Goal: Task Accomplishment & Management: Complete application form

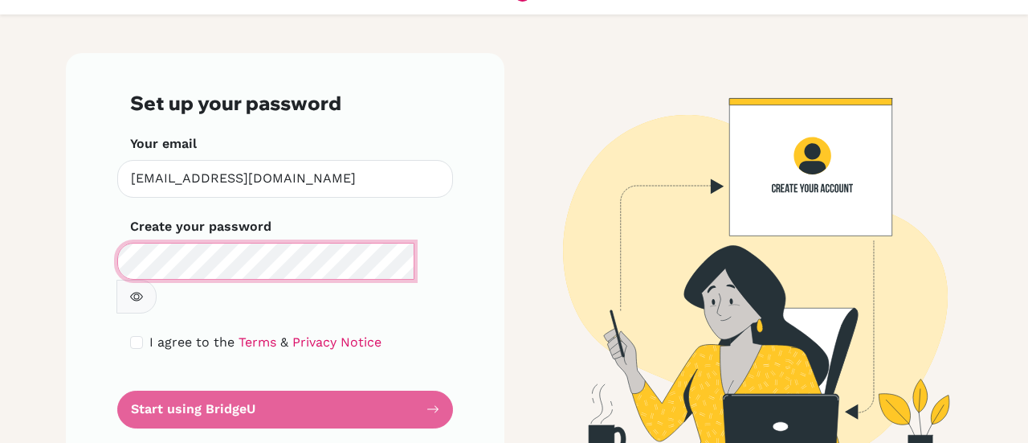
scroll to position [55, 0]
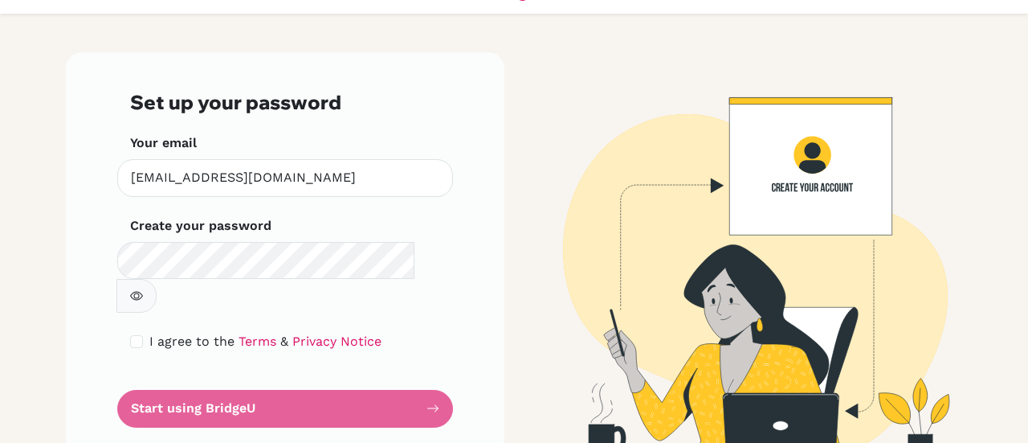
click at [423, 374] on form "Set up your password Your email jcmejia@colegiobolivar.org Invalid email Create…" at bounding box center [285, 259] width 310 height 336
click at [157, 279] on button "button" at bounding box center [136, 296] width 40 height 34
click at [130, 335] on input "checkbox" at bounding box center [136, 341] width 13 height 13
checkbox input "true"
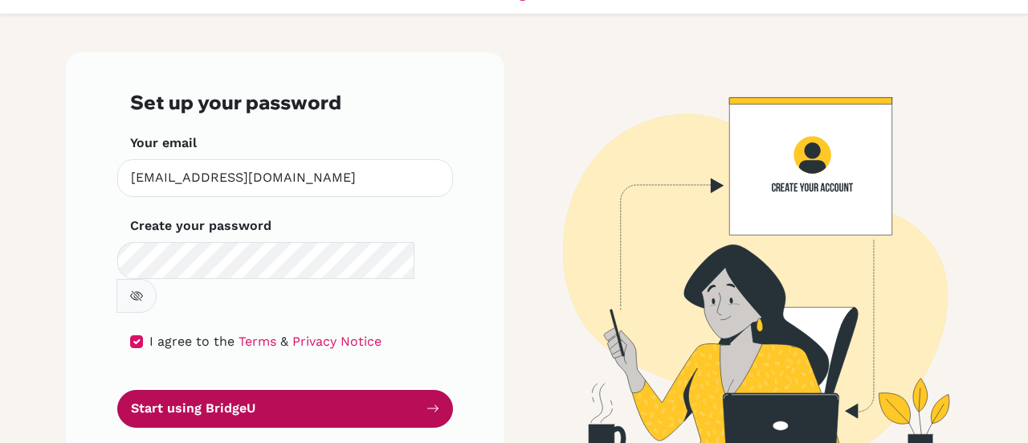
click at [212, 390] on button "Start using BridgeU" at bounding box center [285, 409] width 336 height 38
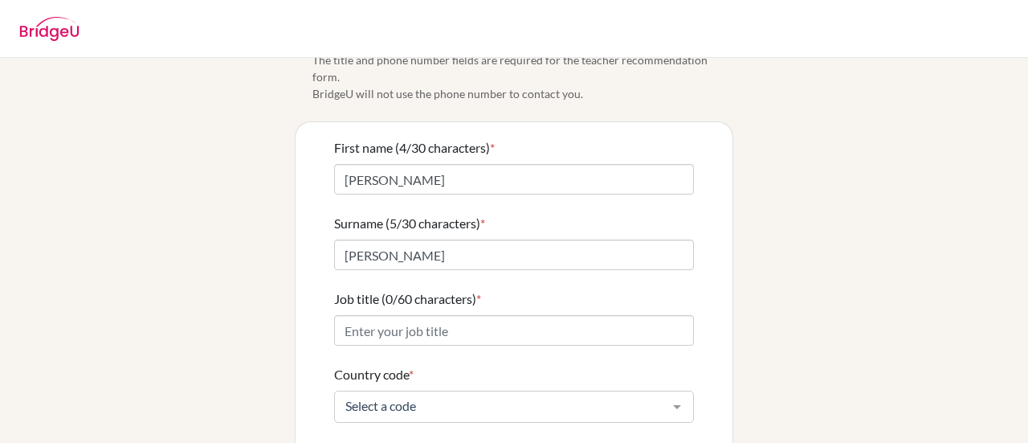
scroll to position [161, 0]
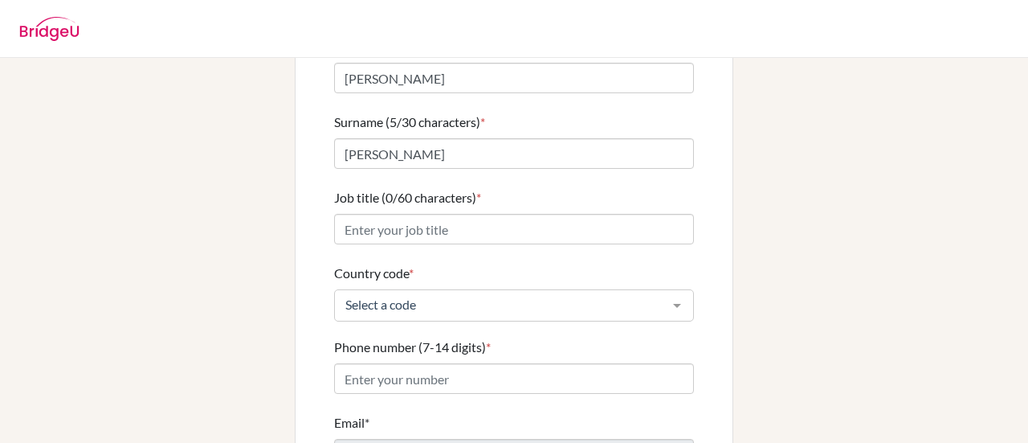
click at [58, 36] on img at bounding box center [49, 29] width 60 height 24
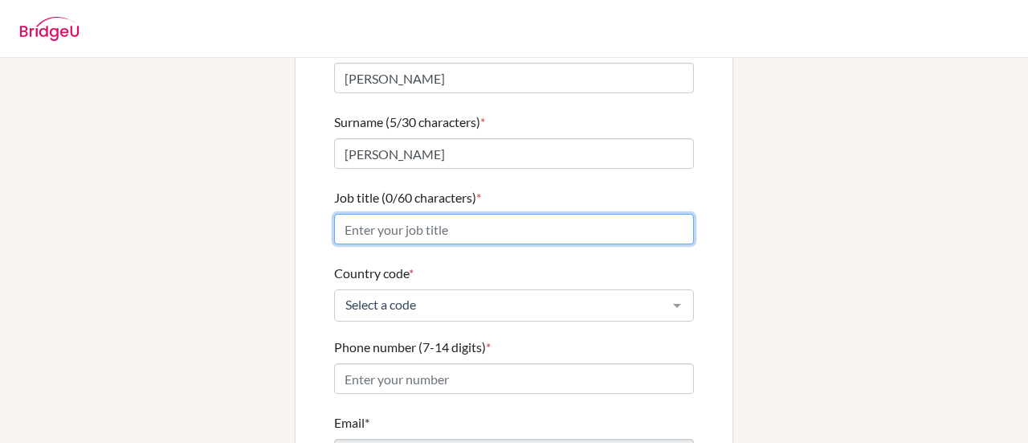
click at [477, 214] on input "Job title (0/60 characters) *" at bounding box center [514, 229] width 360 height 31
type input "Physics teacher"
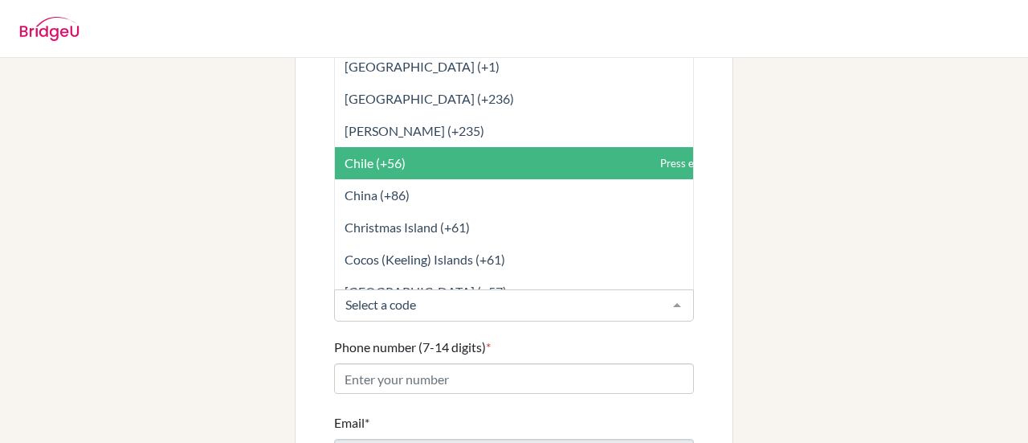
scroll to position [1285, 0]
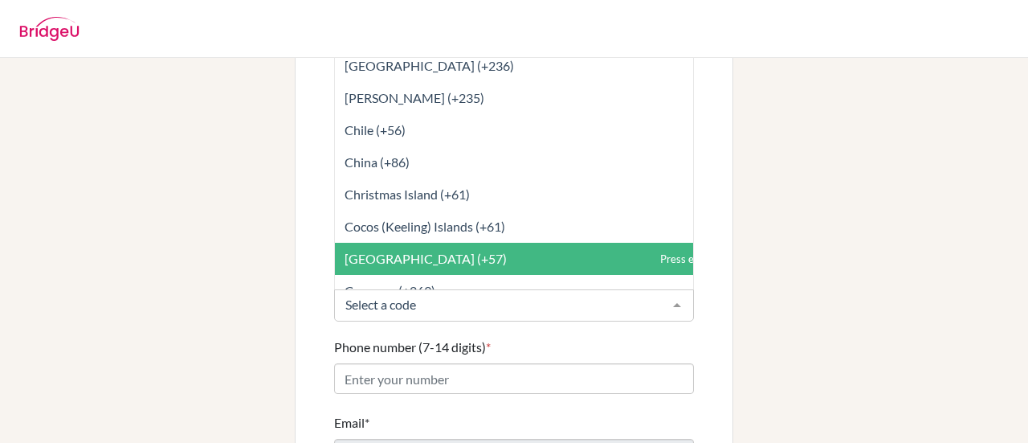
drag, startPoint x: 419, startPoint y: 243, endPoint x: 602, endPoint y: 229, distance: 183.7
click at [419, 251] on span "Colombia (+57)" at bounding box center [426, 258] width 162 height 15
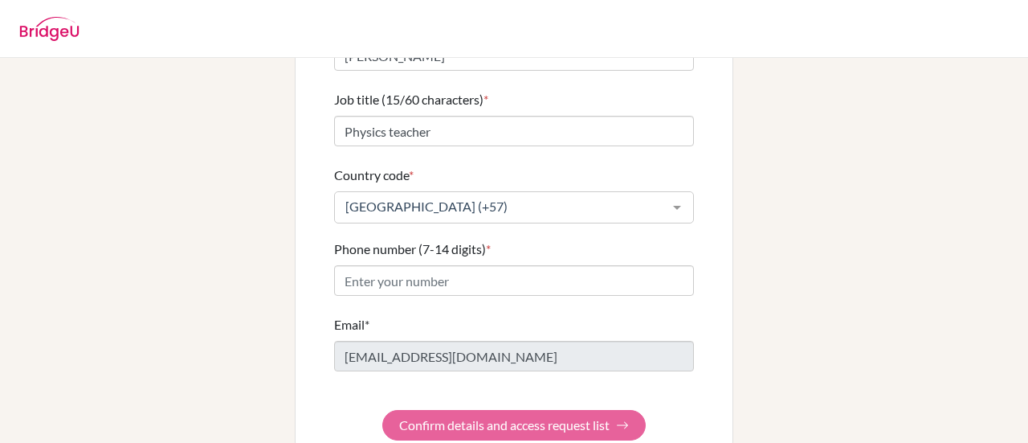
scroll to position [274, 0]
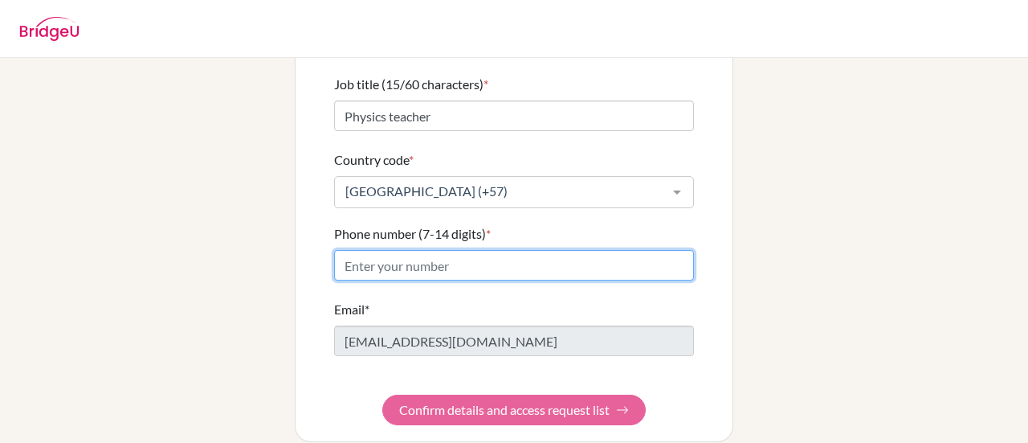
click at [469, 253] on input "Phone number (7-14 digits) *" at bounding box center [514, 265] width 360 height 31
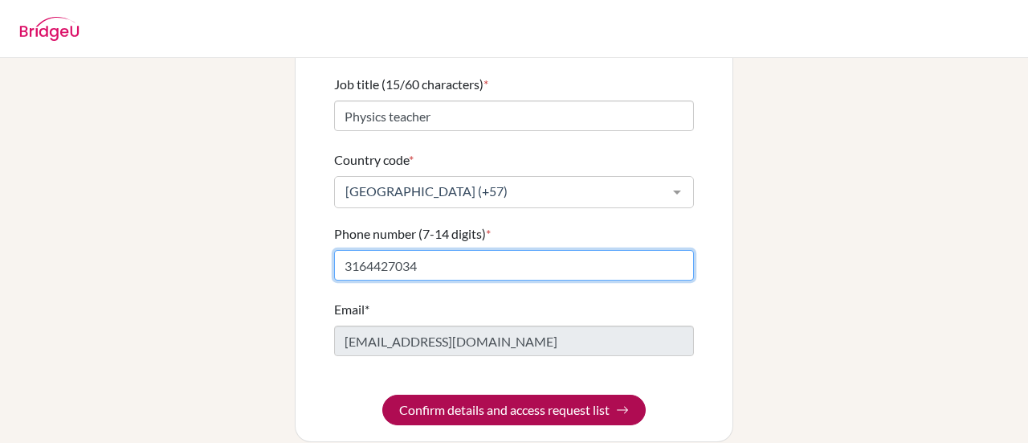
type input "3164427034"
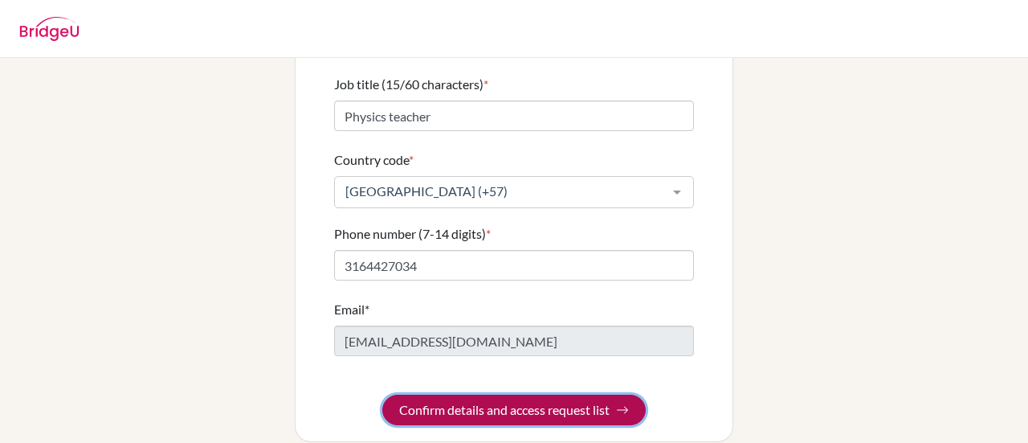
click at [596, 402] on button "Confirm details and access request list" at bounding box center [514, 409] width 264 height 31
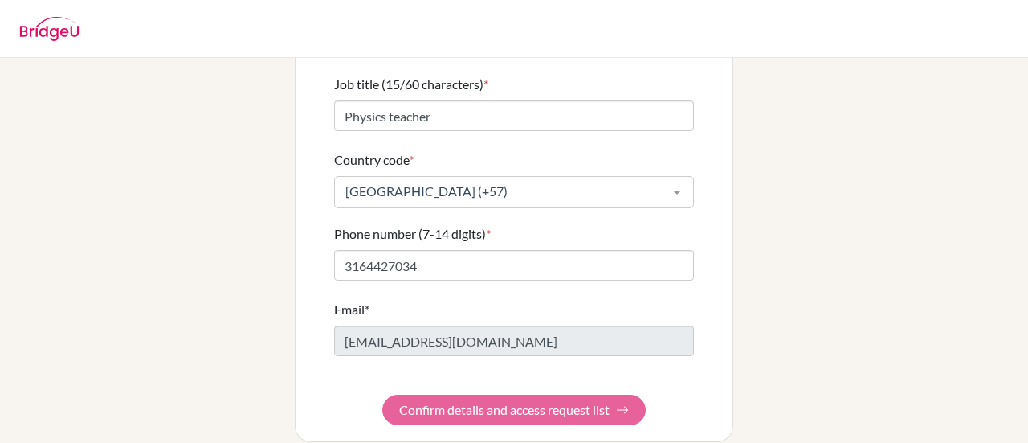
scroll to position [0, 0]
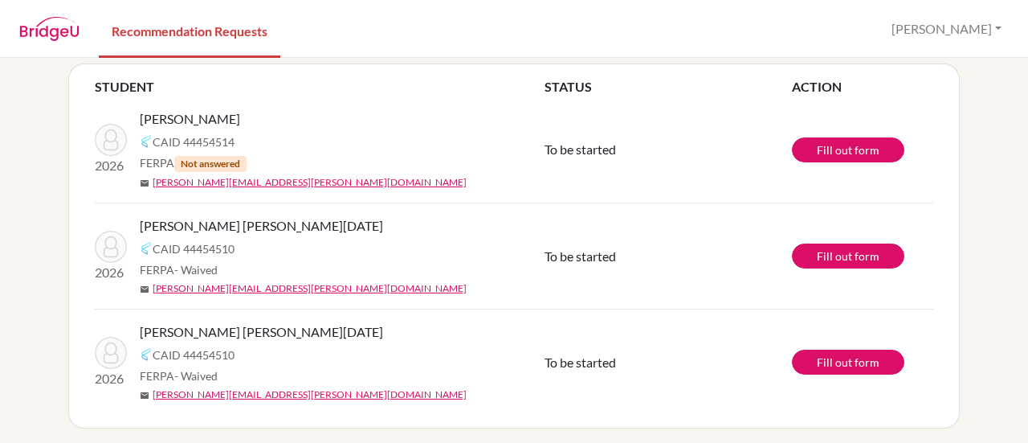
scroll to position [146, 0]
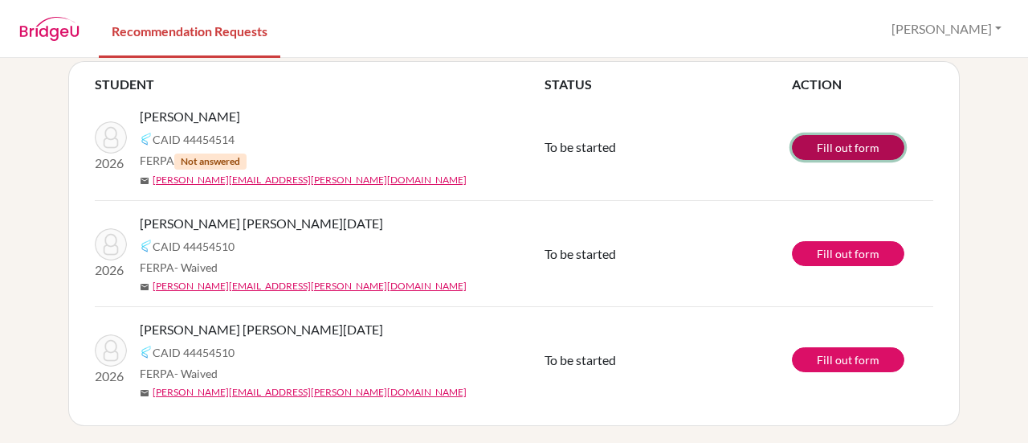
click at [812, 149] on link "Fill out form" at bounding box center [848, 147] width 112 height 25
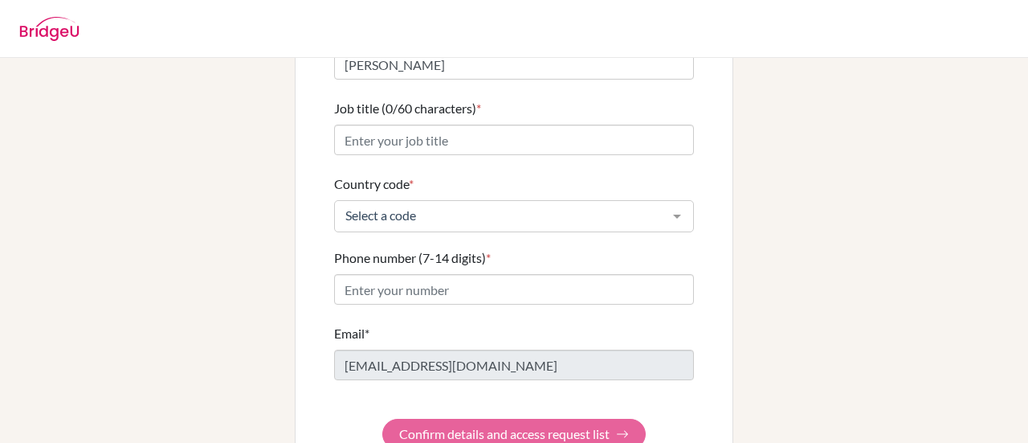
scroll to position [274, 0]
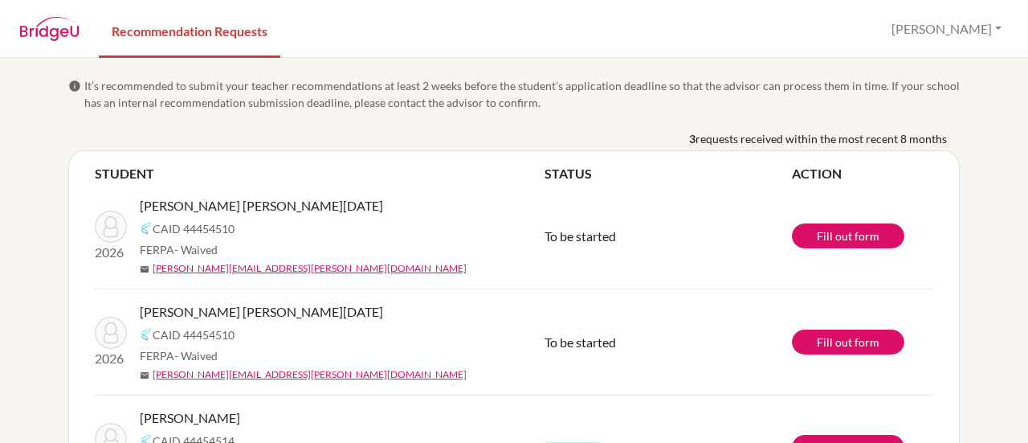
scroll to position [90, 0]
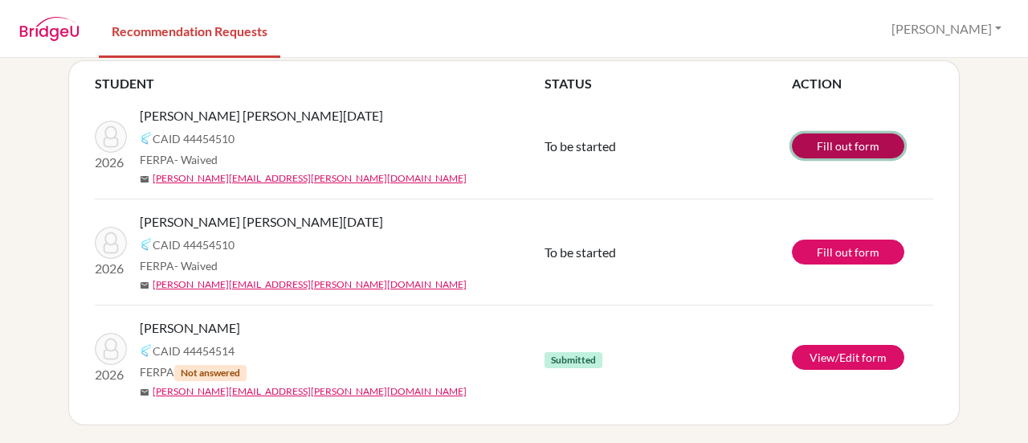
click at [844, 144] on link "Fill out form" at bounding box center [848, 145] width 112 height 25
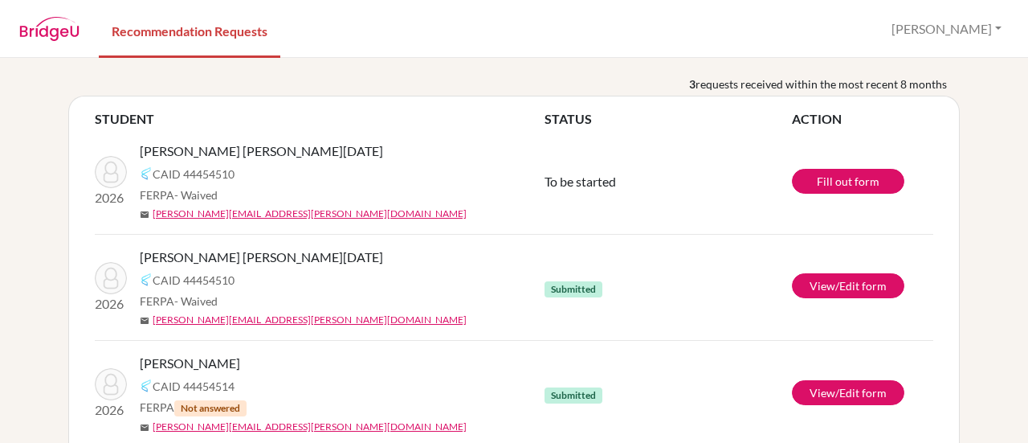
scroll to position [90, 0]
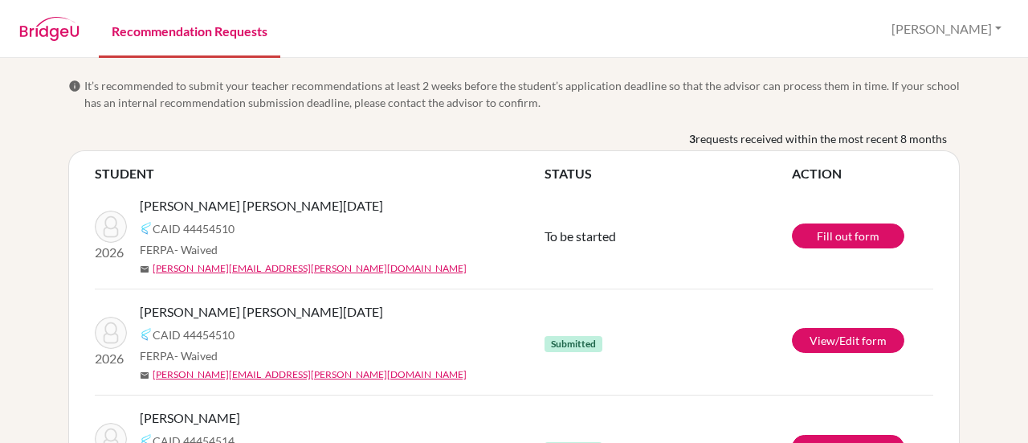
click at [231, 31] on link "Recommendation Requests" at bounding box center [190, 29] width 182 height 55
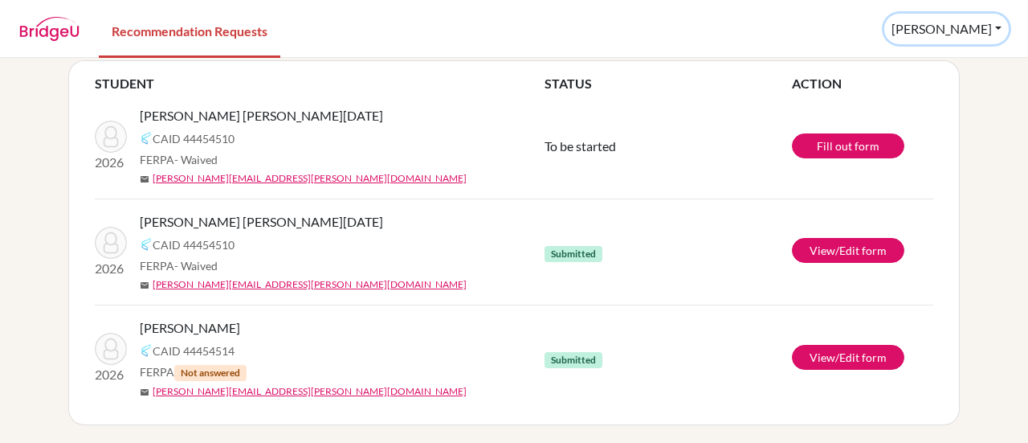
click at [964, 25] on button "Juan" at bounding box center [947, 29] width 125 height 31
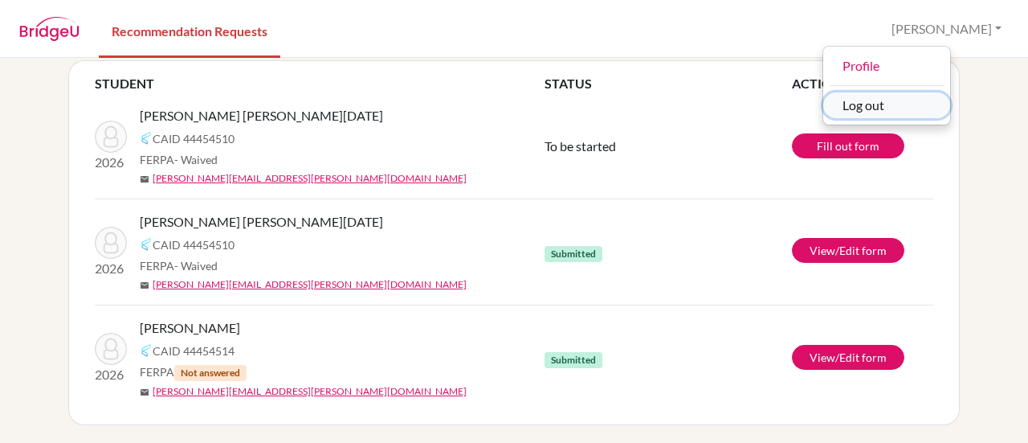
click at [941, 100] on button "Log out" at bounding box center [887, 105] width 127 height 26
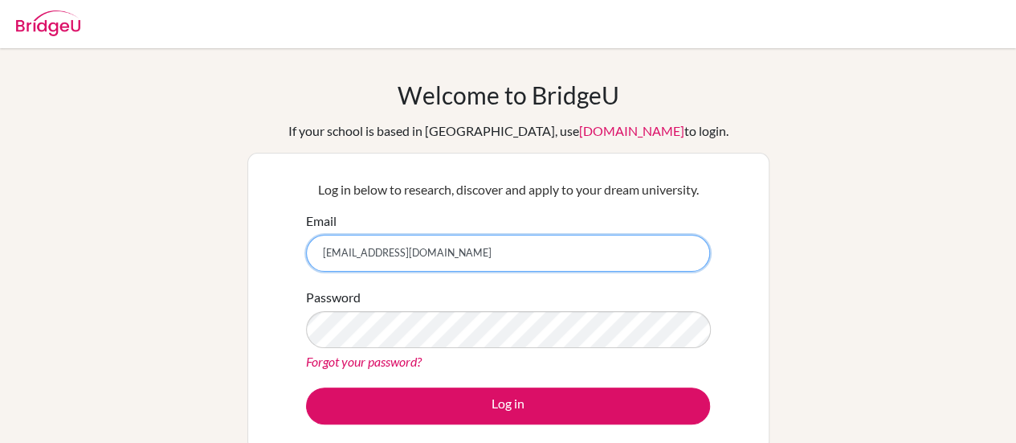
click at [464, 255] on input "[EMAIL_ADDRESS][DOMAIN_NAME]" at bounding box center [508, 253] width 404 height 37
drag, startPoint x: 464, startPoint y: 255, endPoint x: 426, endPoint y: 258, distance: 37.9
click at [426, 258] on input "[EMAIL_ADDRESS][DOMAIN_NAME]" at bounding box center [508, 253] width 404 height 37
type input "[EMAIL_ADDRESS][DOMAIN_NAME]"
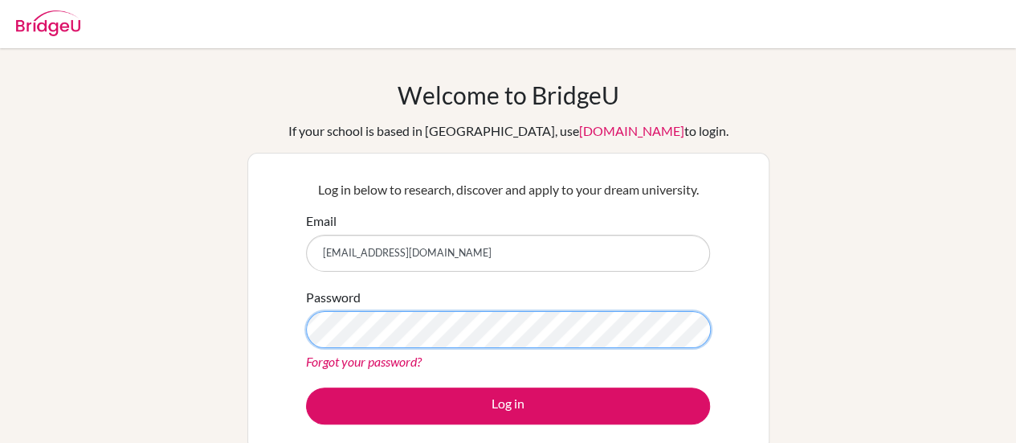
click at [291, 332] on div "Log in below to research, discover and apply to your dream university. Email jc…" at bounding box center [508, 302] width 522 height 298
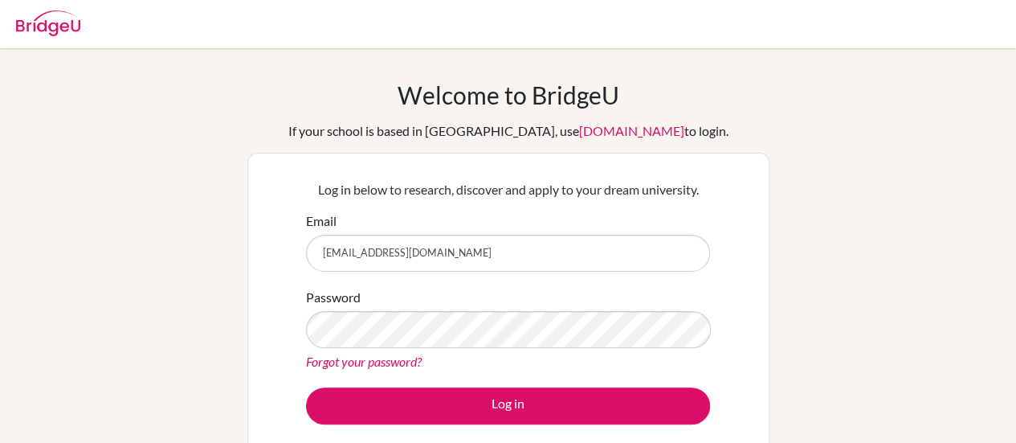
click at [784, 329] on div "Welcome to BridgeU If your school is based in China, use app.bridge-u.com.cn to…" at bounding box center [508, 342] width 1016 height 525
click at [886, 316] on div "Welcome to BridgeU If your school is based in China, use app.bridge-u.com.cn to…" at bounding box center [508, 342] width 1016 height 525
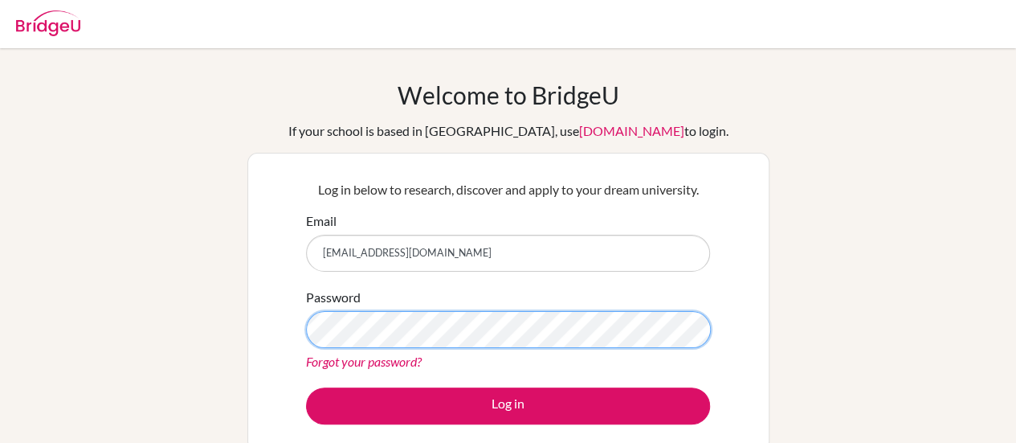
click at [306, 387] on button "Log in" at bounding box center [508, 405] width 404 height 37
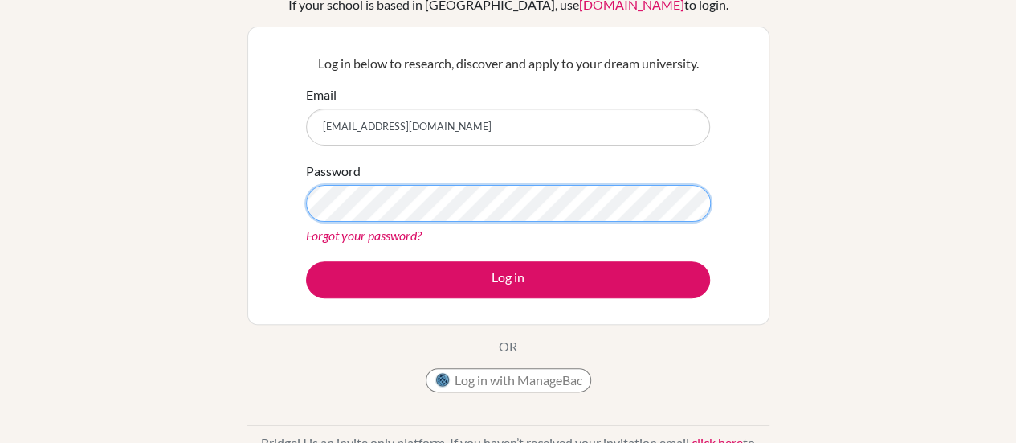
scroll to position [161, 0]
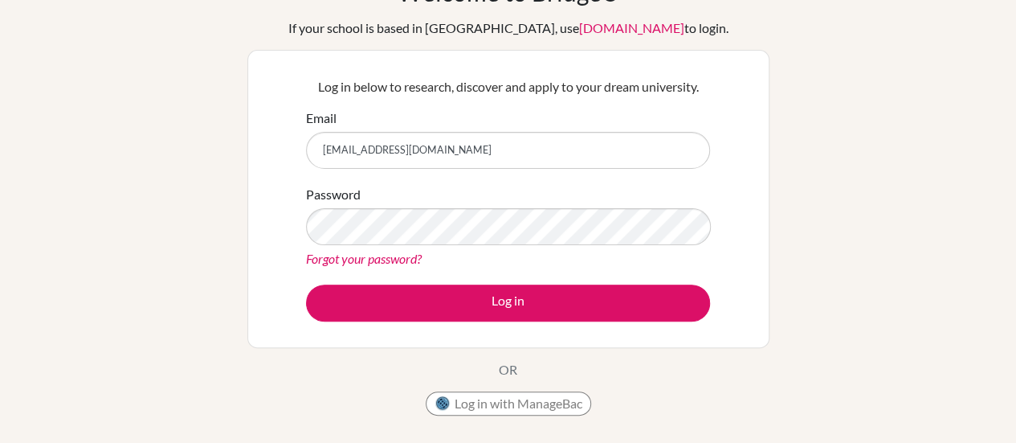
scroll to position [161, 0]
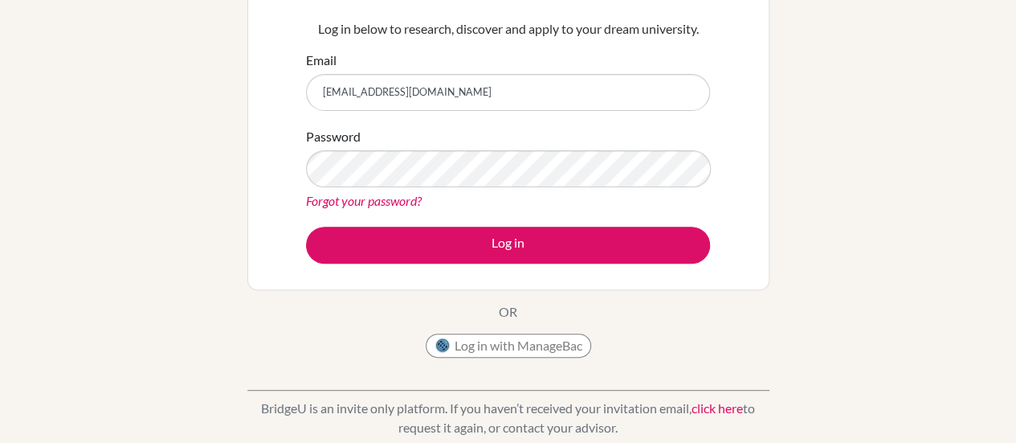
click at [386, 202] on link "Forgot your password?" at bounding box center [364, 200] width 116 height 15
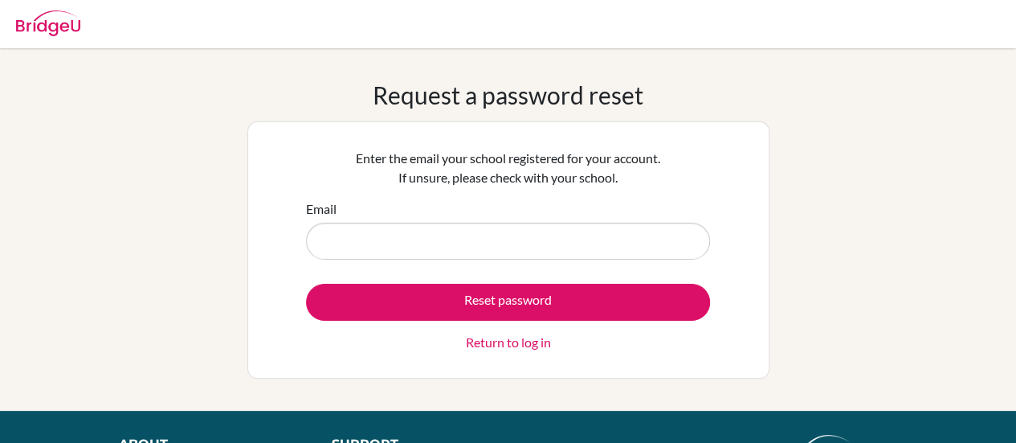
click at [422, 248] on input "Email" at bounding box center [508, 241] width 404 height 37
type input "[EMAIL_ADDRESS][DOMAIN_NAME]"
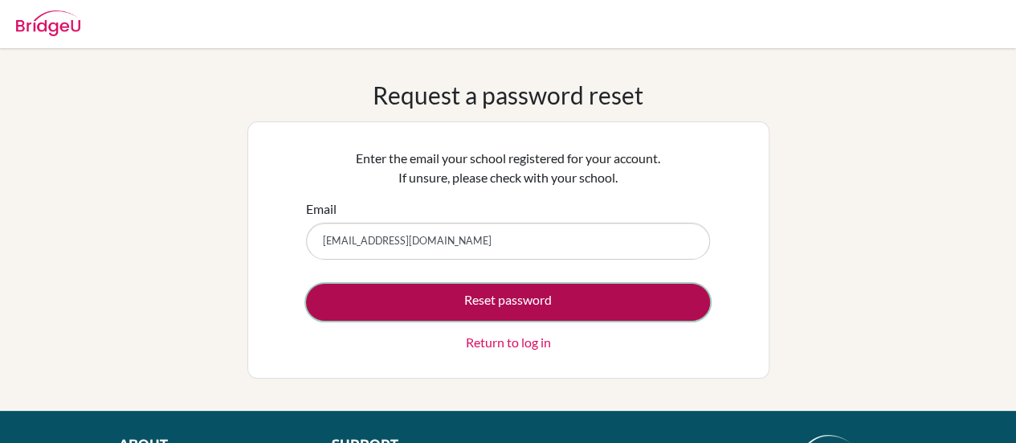
click at [456, 294] on button "Reset password" at bounding box center [508, 302] width 404 height 37
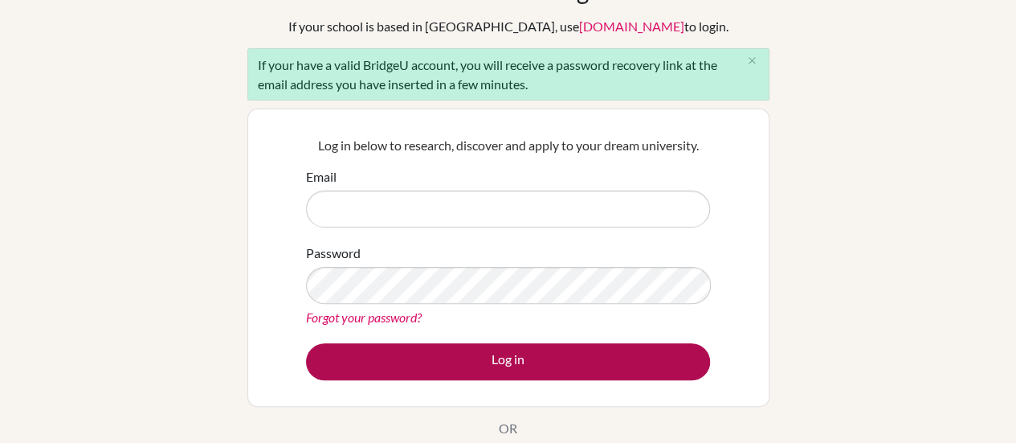
scroll to position [80, 0]
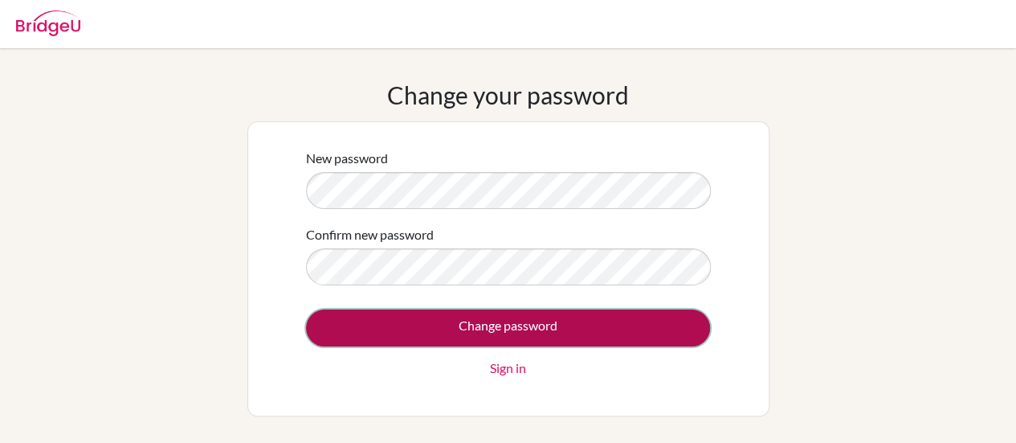
click at [636, 337] on input "Change password" at bounding box center [508, 327] width 404 height 37
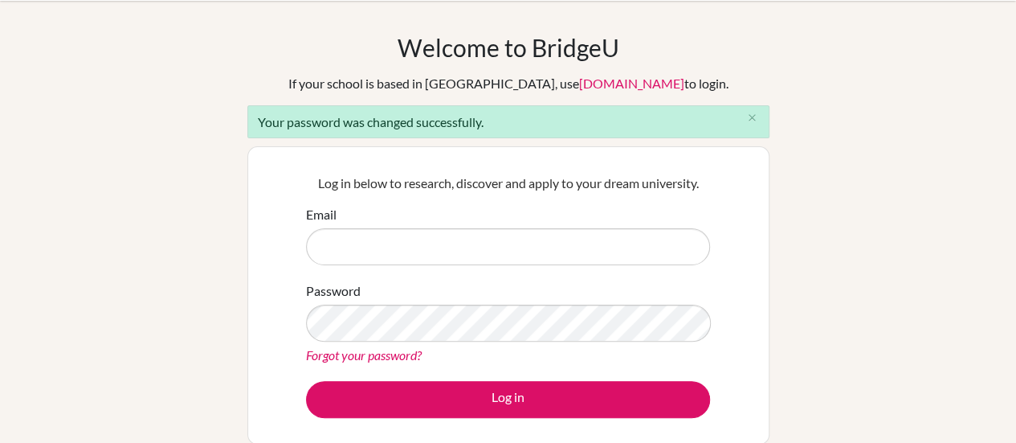
scroll to position [80, 0]
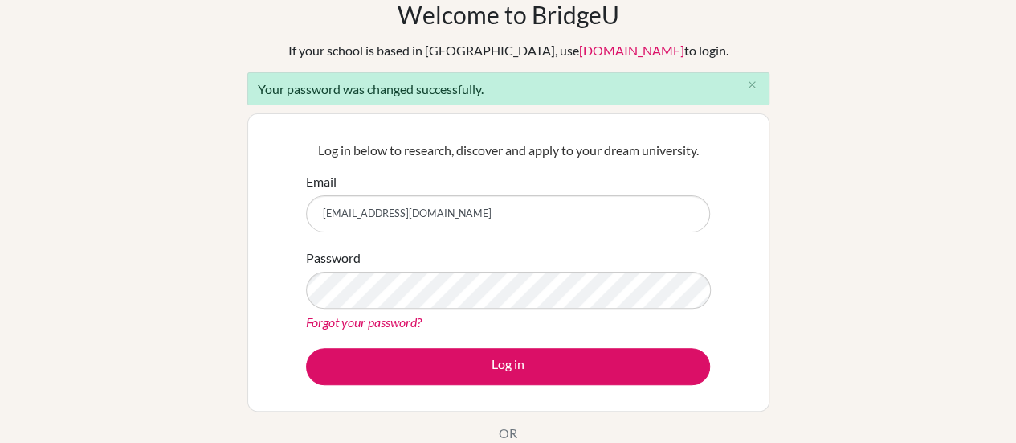
drag, startPoint x: 468, startPoint y: 212, endPoint x: 263, endPoint y: 201, distance: 205.2
click at [263, 201] on div "Log in below to research, discover and apply to your dream university. Email [E…" at bounding box center [508, 262] width 522 height 298
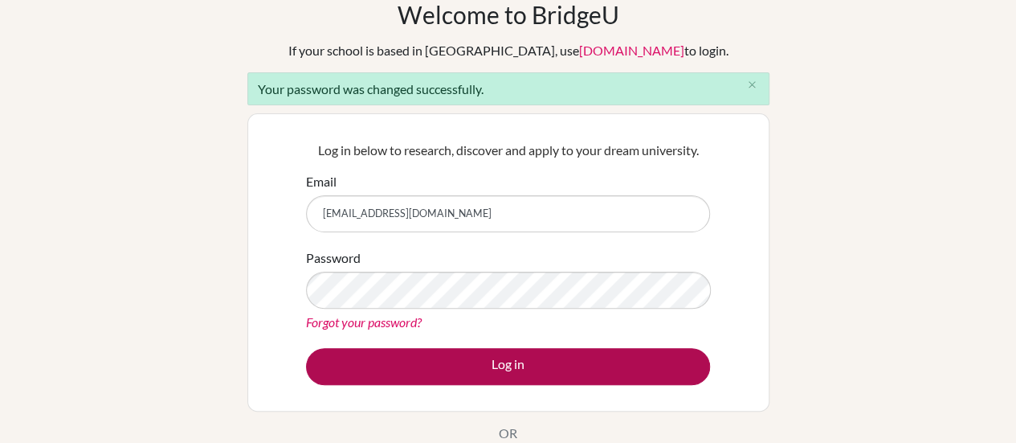
type input "[EMAIL_ADDRESS][DOMAIN_NAME]"
click at [437, 356] on button "Log in" at bounding box center [508, 366] width 404 height 37
